Goal: Find specific page/section: Find specific page/section

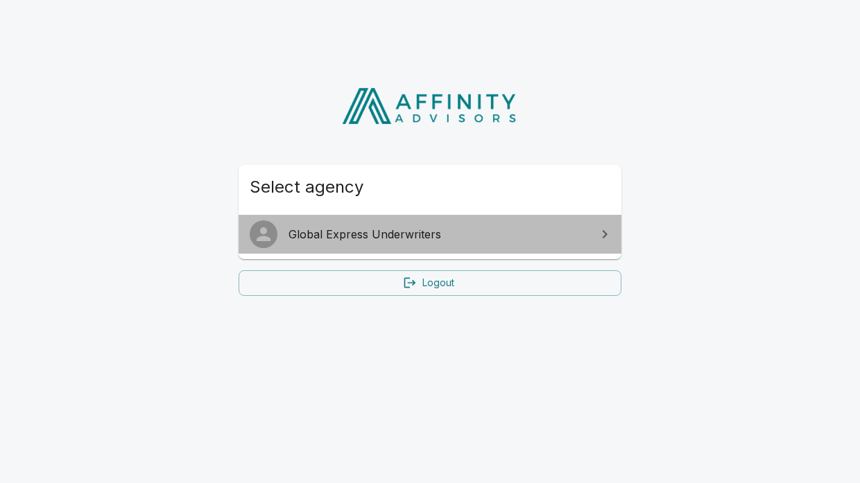
click at [411, 240] on span "Global Express Underwriters" at bounding box center [439, 234] width 300 height 17
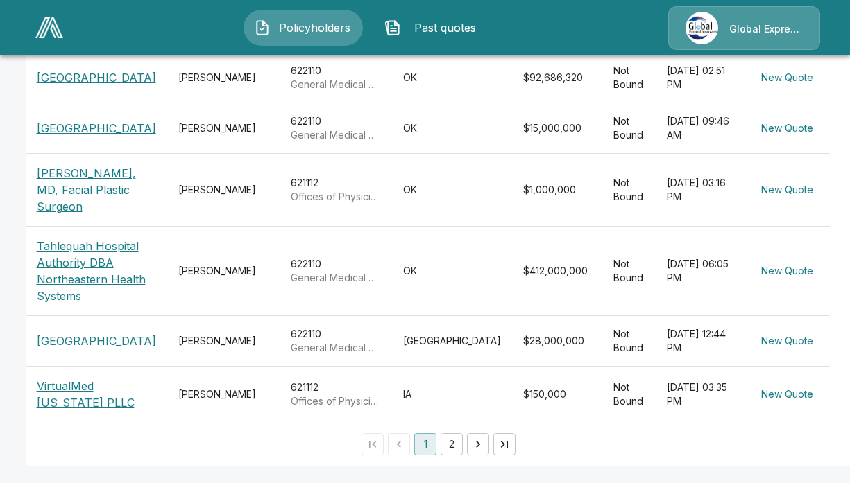
scroll to position [584, 0]
click at [445, 445] on button "2" at bounding box center [451, 445] width 22 height 22
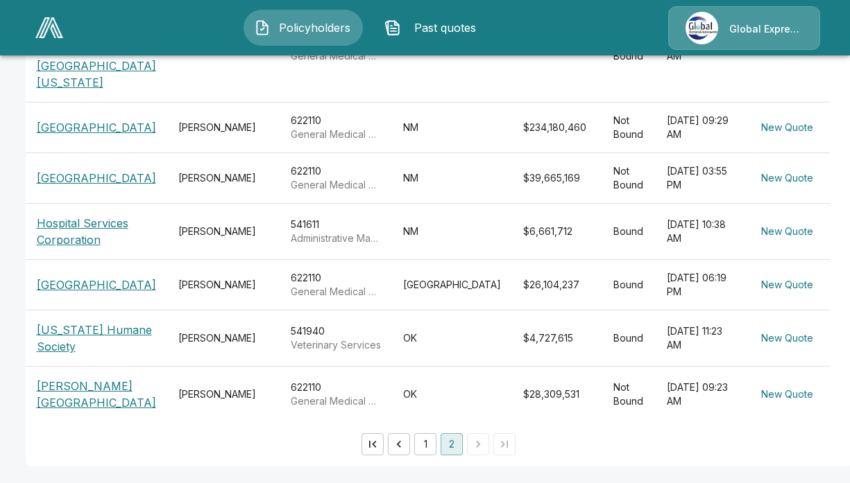
scroll to position [601, 0]
click at [397, 443] on icon "Go to previous page" at bounding box center [399, 444] width 4 height 7
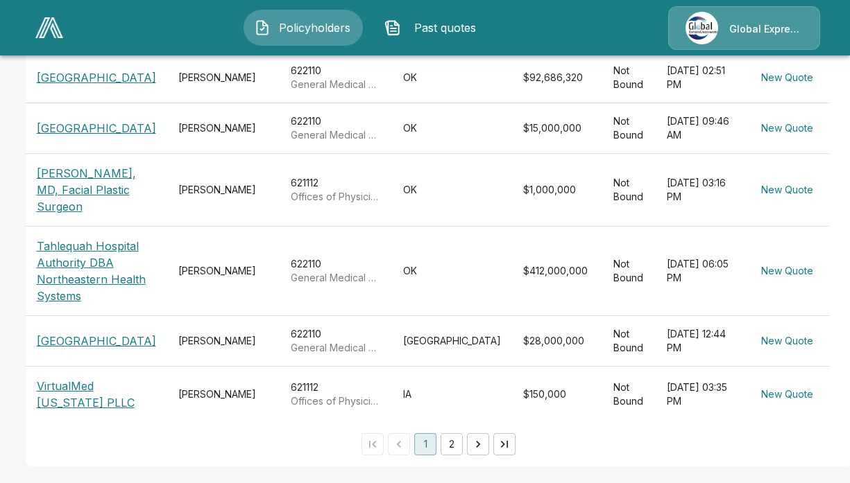
scroll to position [584, 0]
click at [448, 26] on span "Past quotes" at bounding box center [444, 27] width 76 height 17
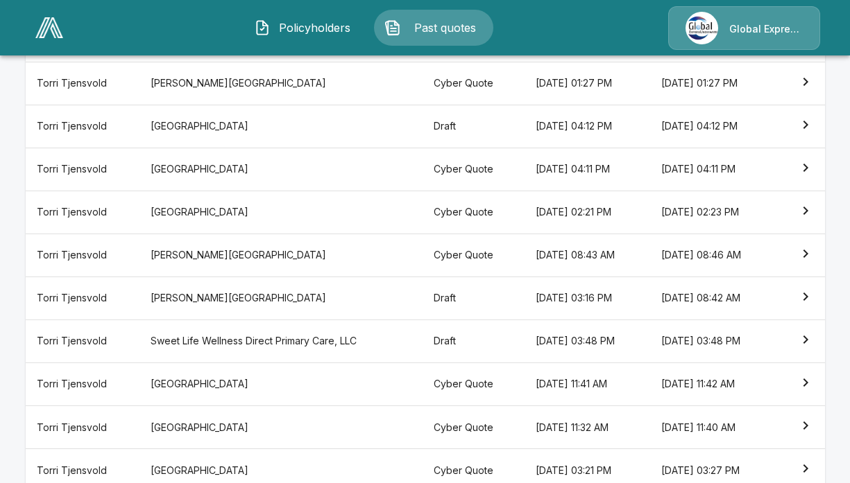
scroll to position [319, 0]
